Goal: Task Accomplishment & Management: Manage account settings

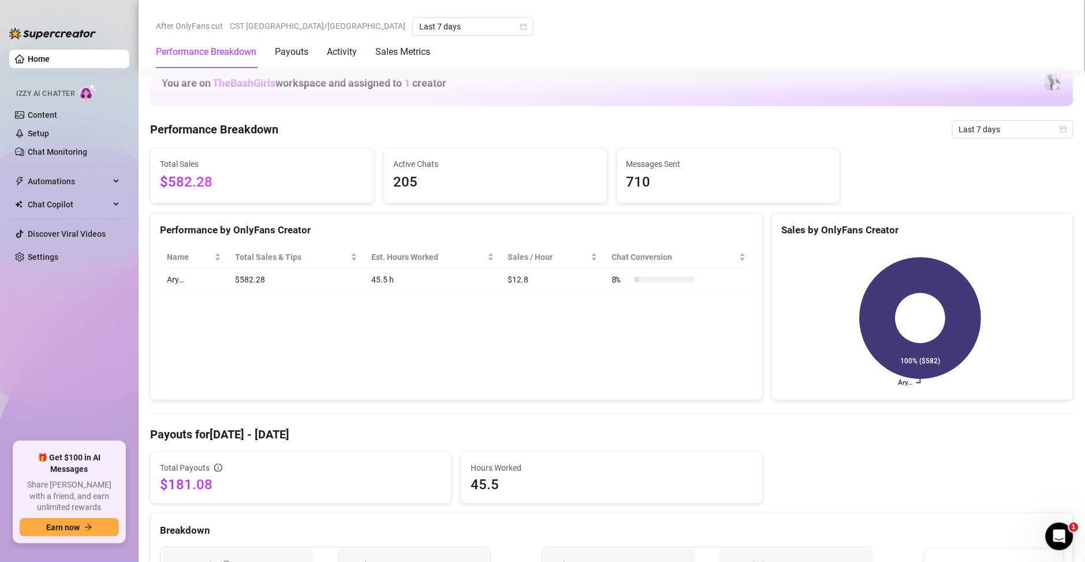
scroll to position [582, 0]
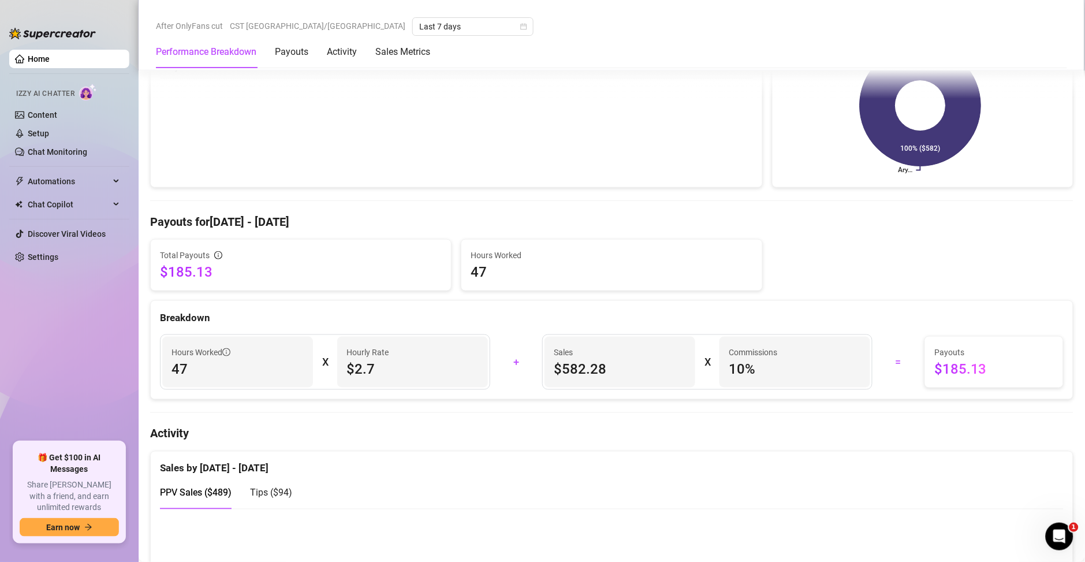
scroll to position [499, 0]
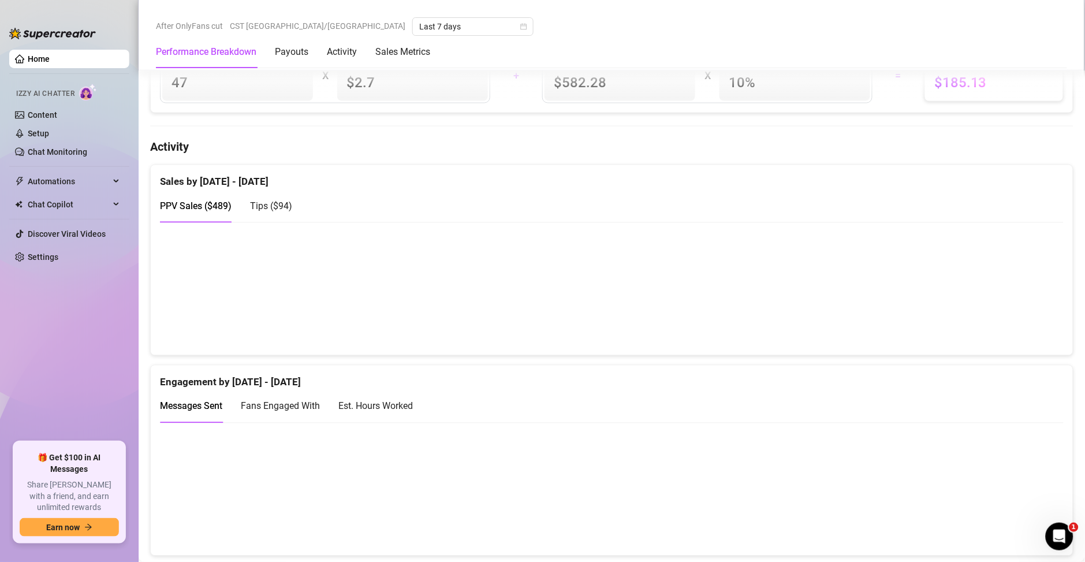
click at [396, 403] on div "Est. Hours Worked" at bounding box center [376, 406] width 75 height 14
click at [47, 117] on link "Content" at bounding box center [42, 114] width 29 height 9
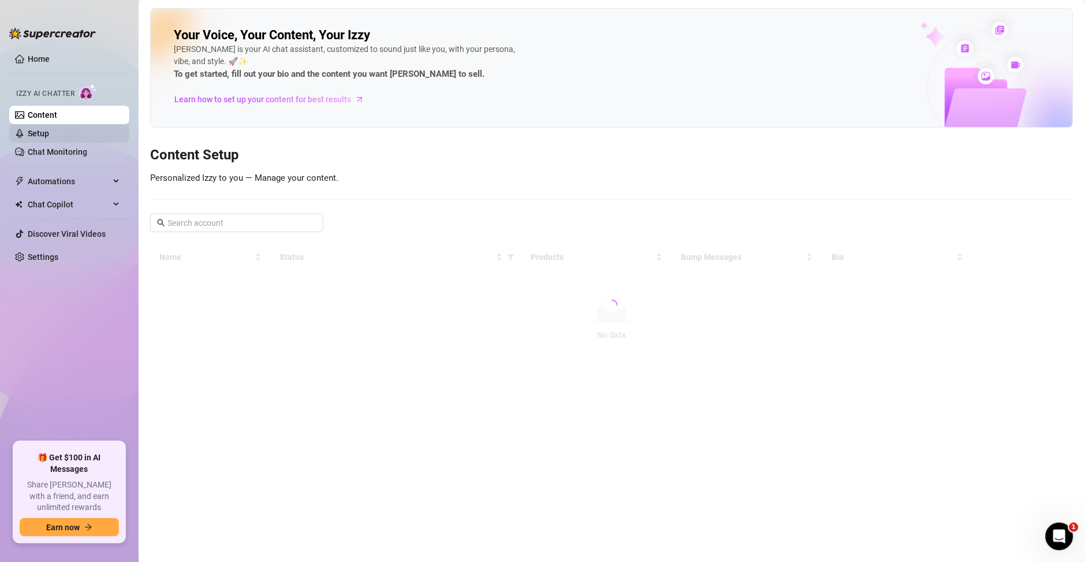
click at [49, 132] on link "Setup" at bounding box center [38, 133] width 21 height 9
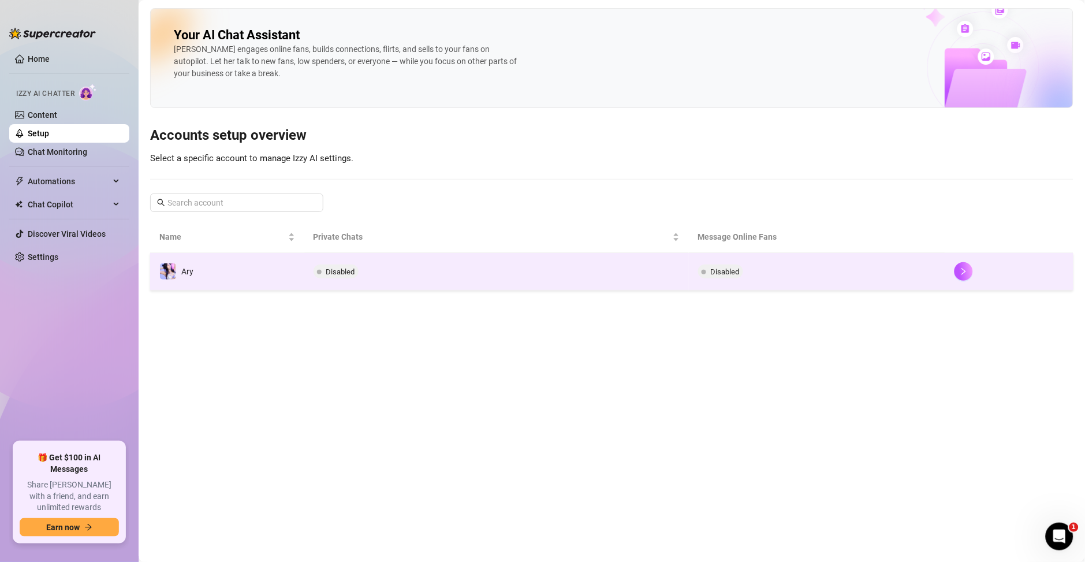
click at [920, 274] on td "Disabled" at bounding box center [817, 272] width 256 height 38
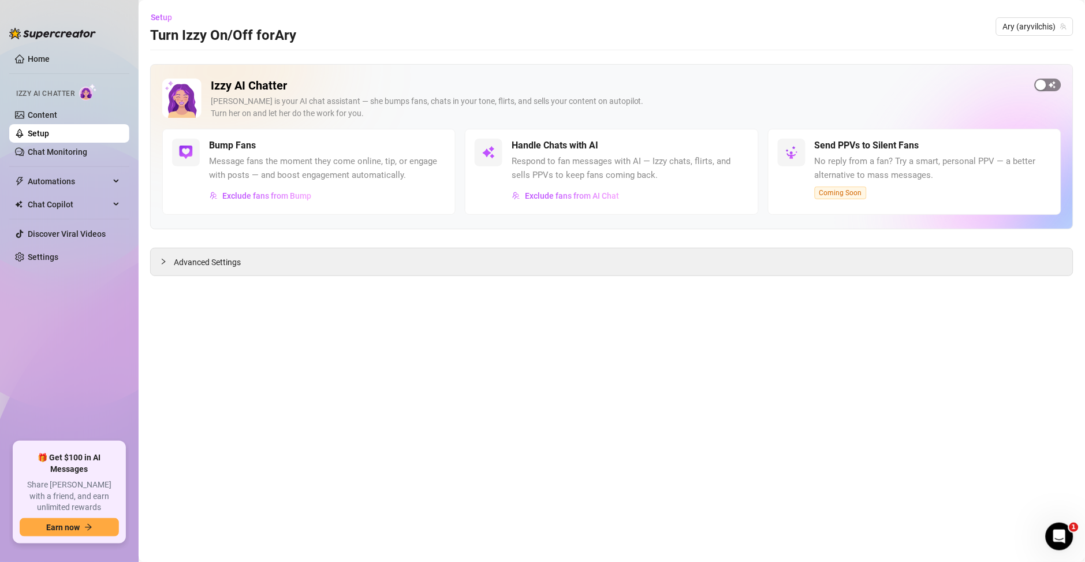
click at [1043, 85] on div "button" at bounding box center [1041, 85] width 10 height 10
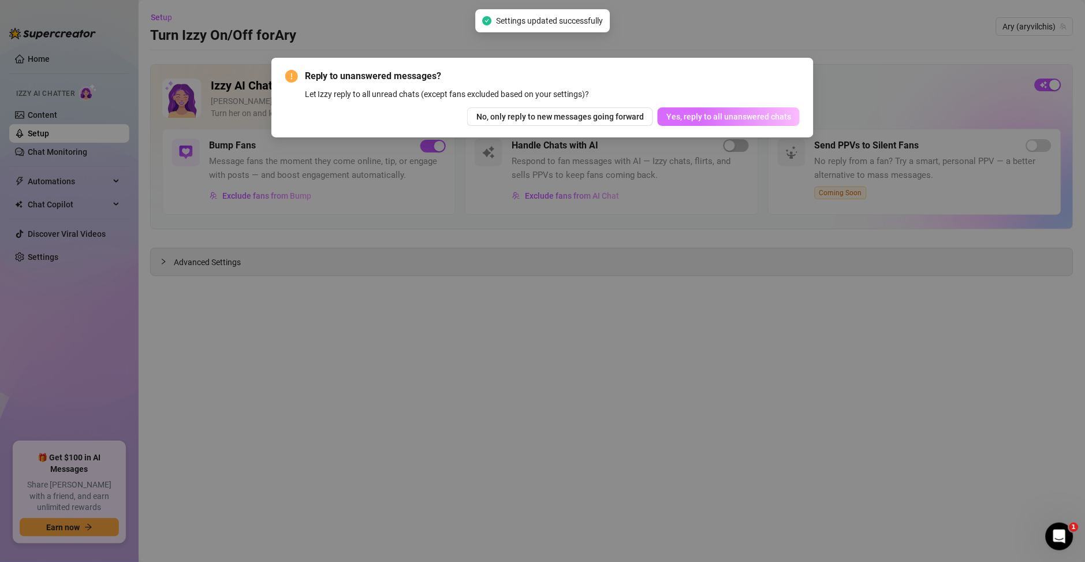
click at [738, 110] on button "Yes, reply to all unanswered chats" at bounding box center [729, 116] width 142 height 18
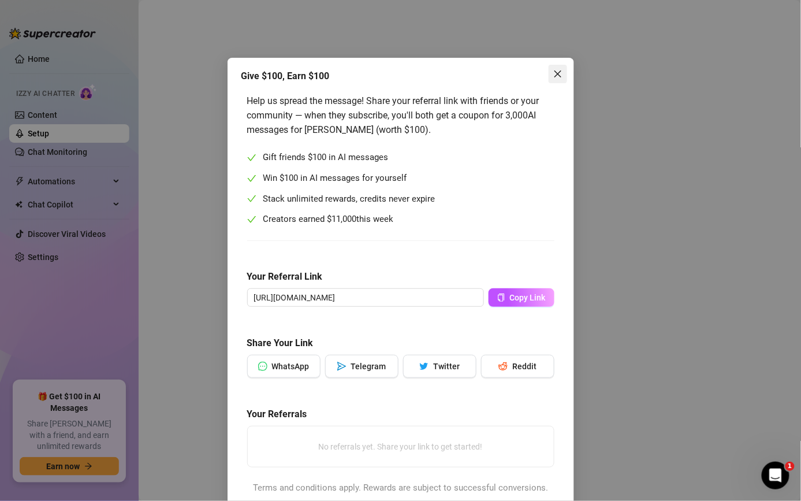
click at [553, 73] on icon "close" at bounding box center [557, 73] width 9 height 9
